Goal: Task Accomplishment & Management: Use online tool/utility

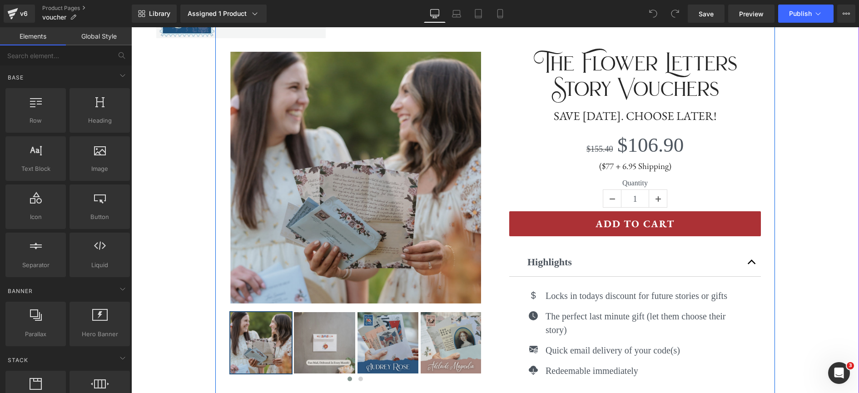
click at [611, 167] on div "($77 + 6.95 Shipping) Heading" at bounding box center [635, 166] width 252 height 11
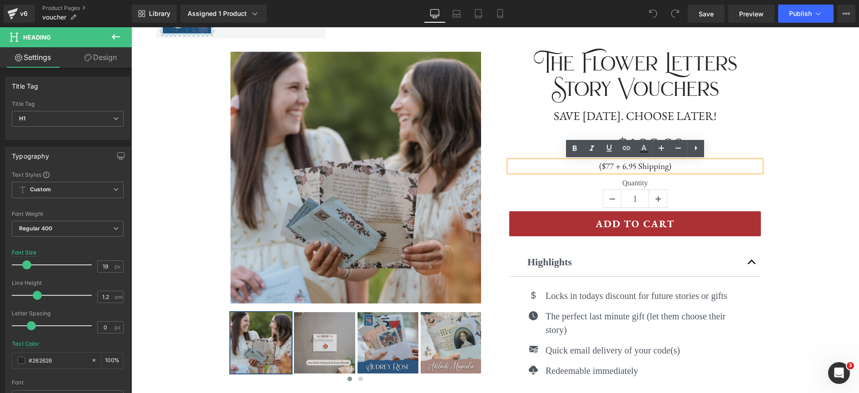
click at [612, 166] on h1 "($77 + 6.95 Shipping)" at bounding box center [635, 166] width 252 height 10
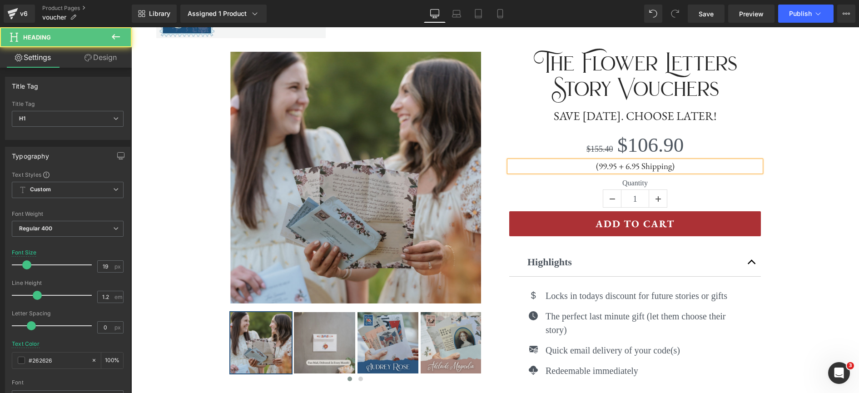
drag, startPoint x: 600, startPoint y: 168, endPoint x: 609, endPoint y: 168, distance: 8.6
click at [600, 168] on h1 "(99.95 + 6.95 Shipping)" at bounding box center [635, 166] width 252 height 10
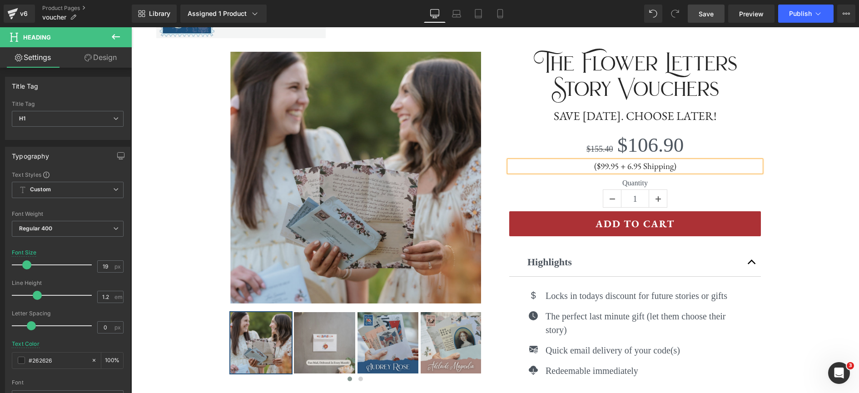
click at [704, 20] on link "Save" at bounding box center [706, 14] width 37 height 18
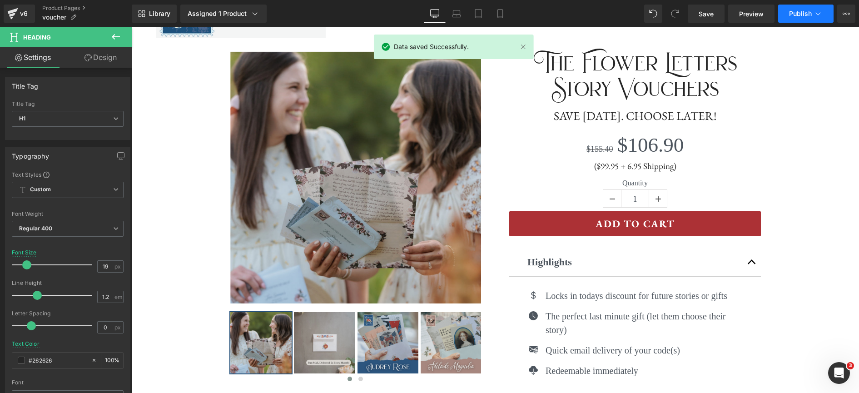
click at [820, 10] on icon at bounding box center [818, 13] width 9 height 9
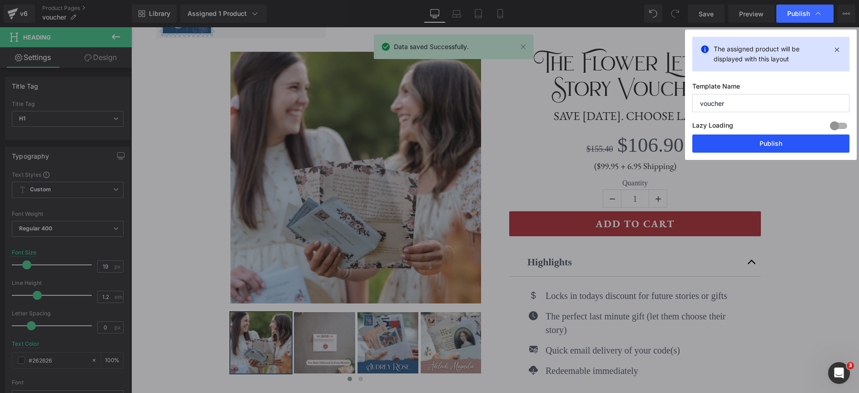
click at [710, 148] on button "Publish" at bounding box center [771, 144] width 157 height 18
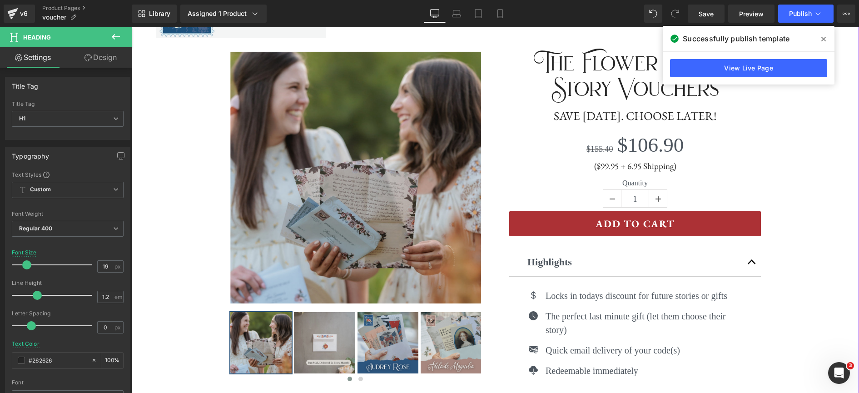
click at [810, 104] on div "‹ ›" at bounding box center [495, 290] width 728 height 559
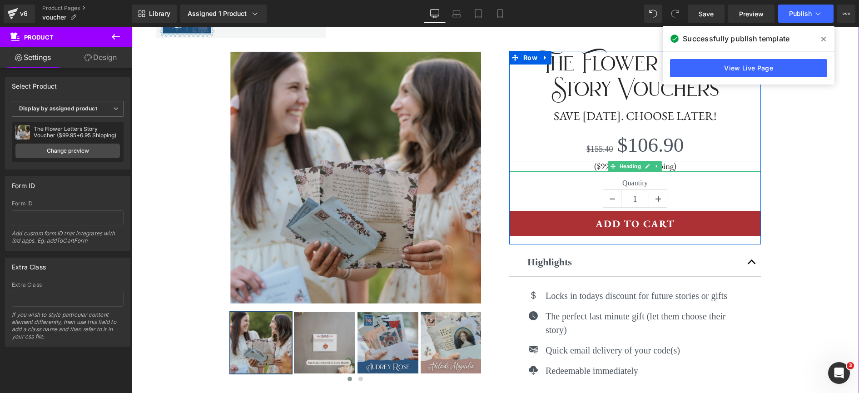
click at [674, 168] on h1 "($99.95 + 6.95 Shipping)" at bounding box center [635, 166] width 252 height 10
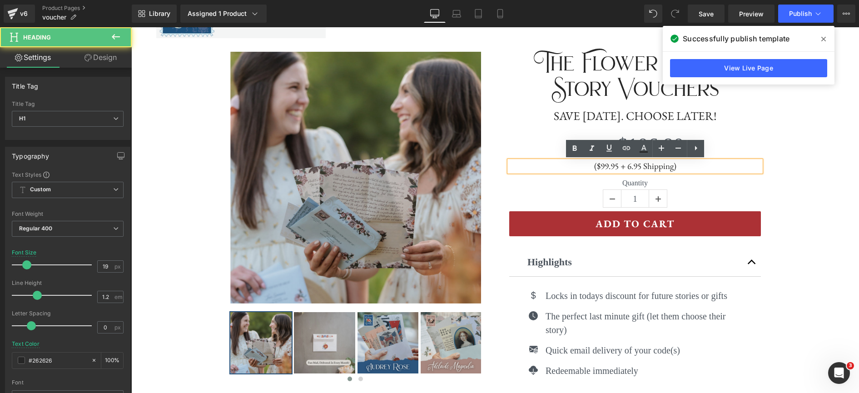
drag, startPoint x: 627, startPoint y: 167, endPoint x: 635, endPoint y: 169, distance: 8.5
click at [628, 167] on h1 "($99.95 + 6.95 Shipping)" at bounding box center [635, 166] width 252 height 10
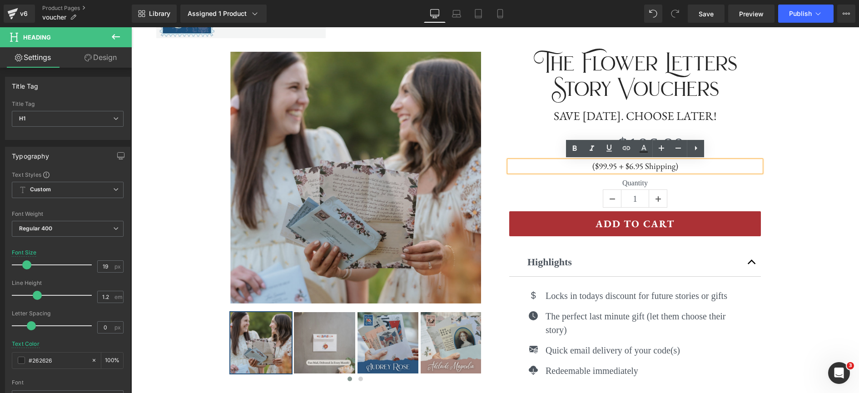
click at [689, 169] on h1 "($99.95 + $6.95 Shipping)" at bounding box center [635, 166] width 252 height 10
click at [716, 17] on link "Save" at bounding box center [706, 14] width 37 height 18
